Goal: Information Seeking & Learning: Learn about a topic

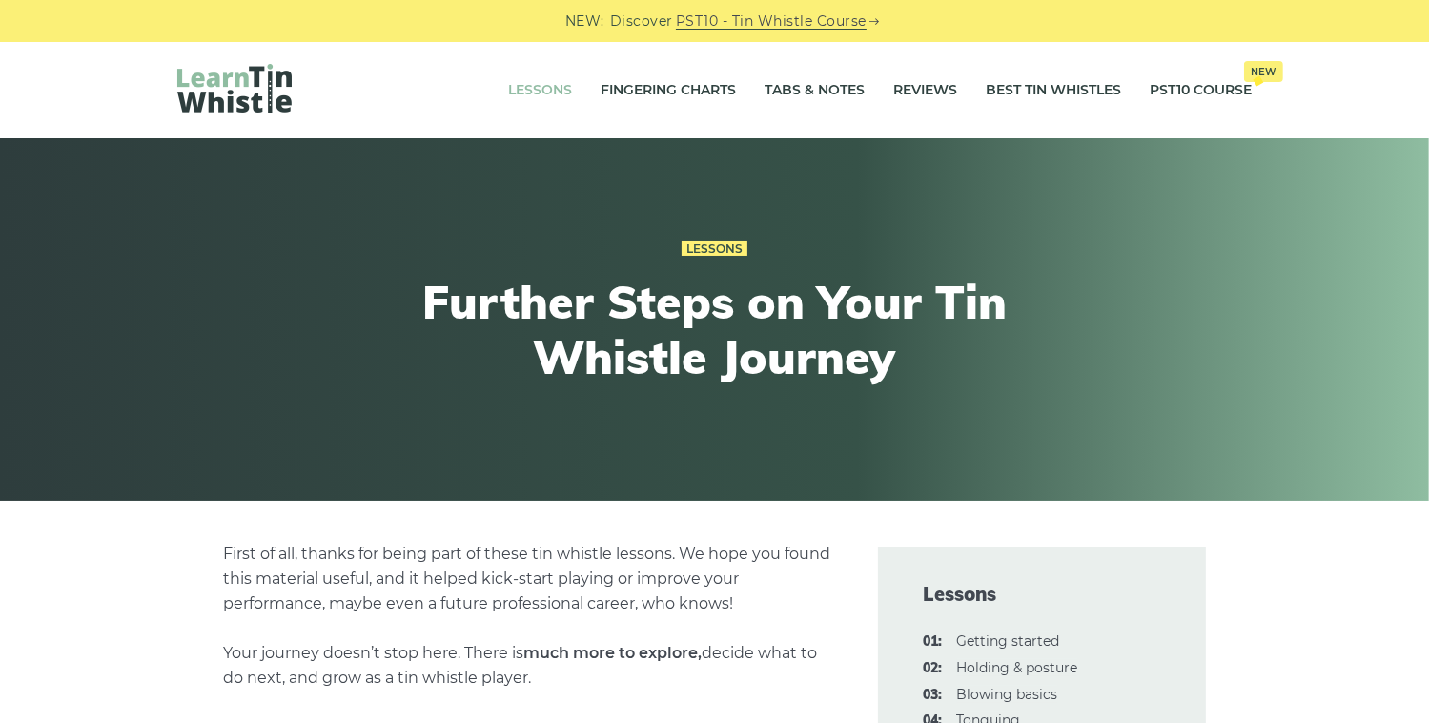
click at [533, 88] on link "Lessons" at bounding box center [541, 91] width 64 height 48
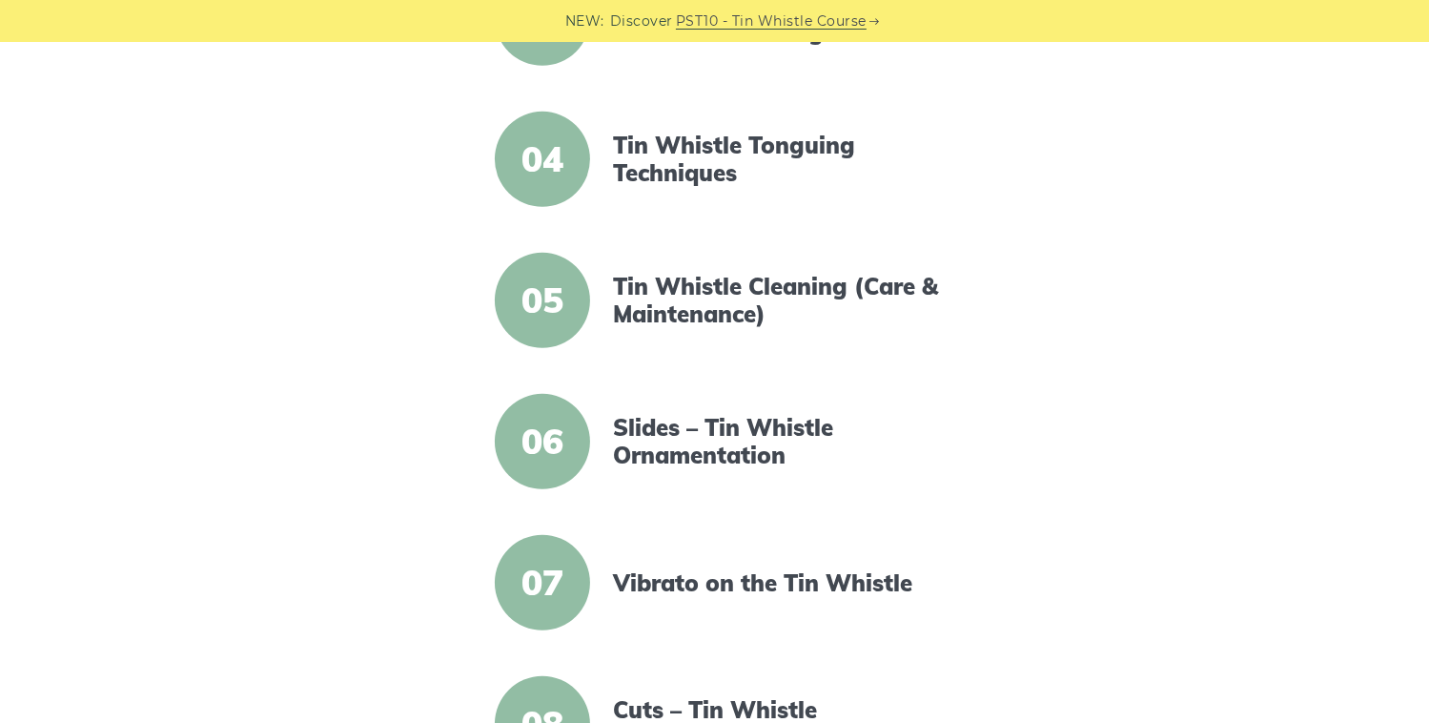
scroll to position [858, 0]
click at [543, 451] on span "06" at bounding box center [542, 441] width 95 height 95
click at [658, 431] on link "Slides – Tin Whistle Ornamentation" at bounding box center [777, 441] width 328 height 55
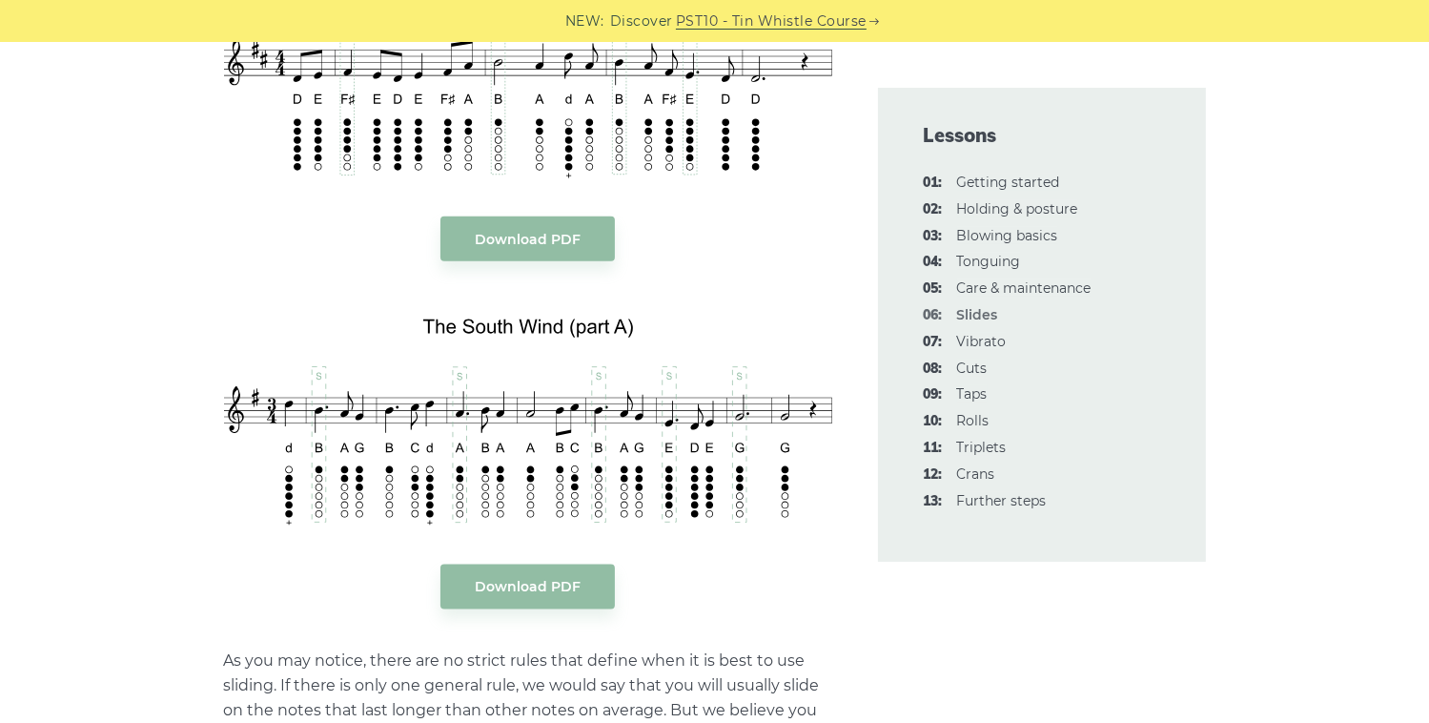
scroll to position [2024, 0]
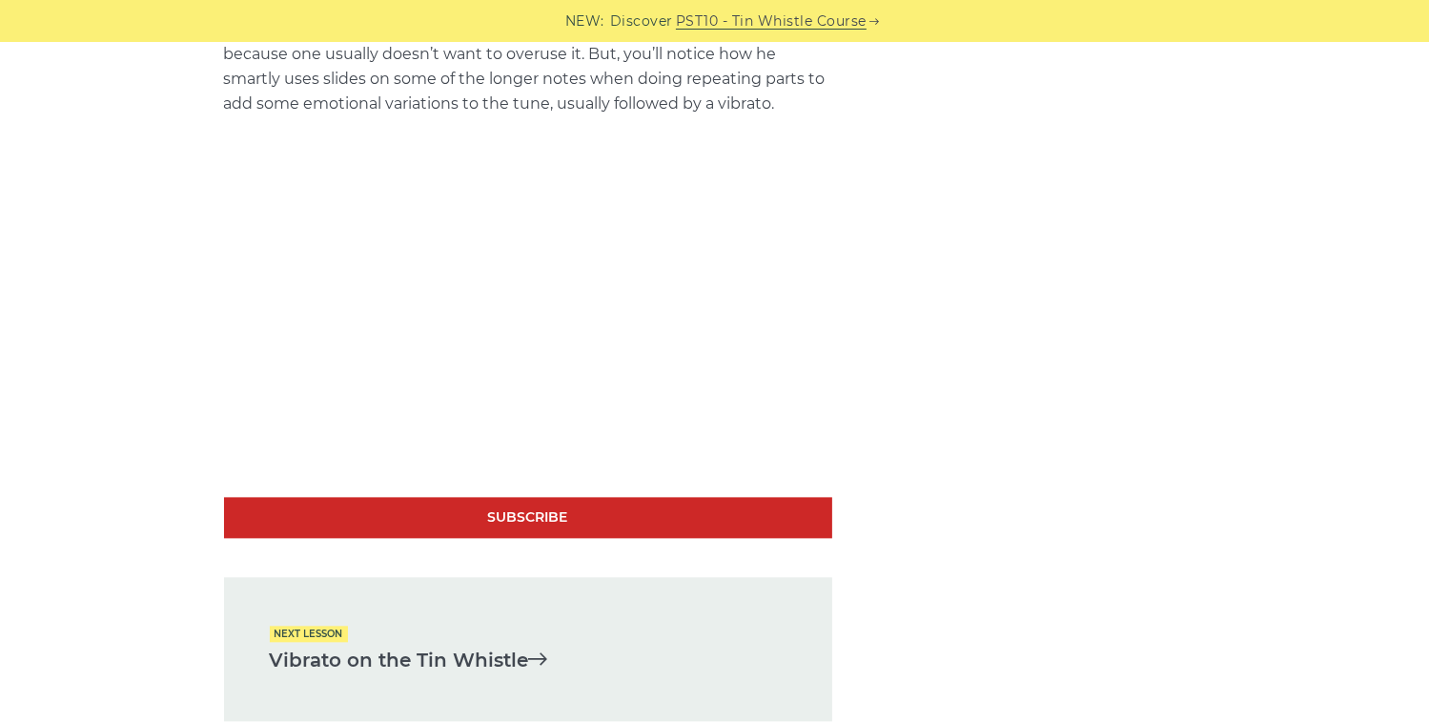
scroll to position [4025, 0]
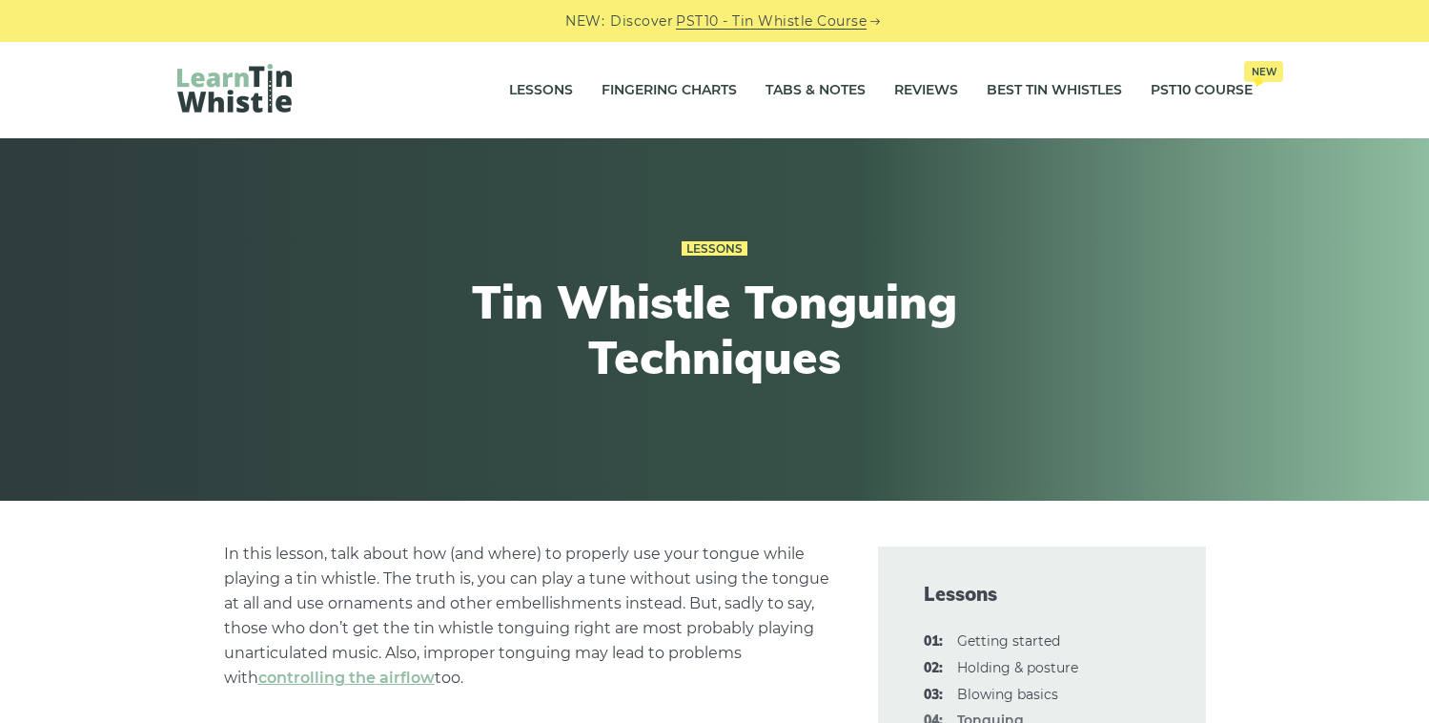
scroll to position [4003, 0]
